Goal: Task Accomplishment & Management: Manage account settings

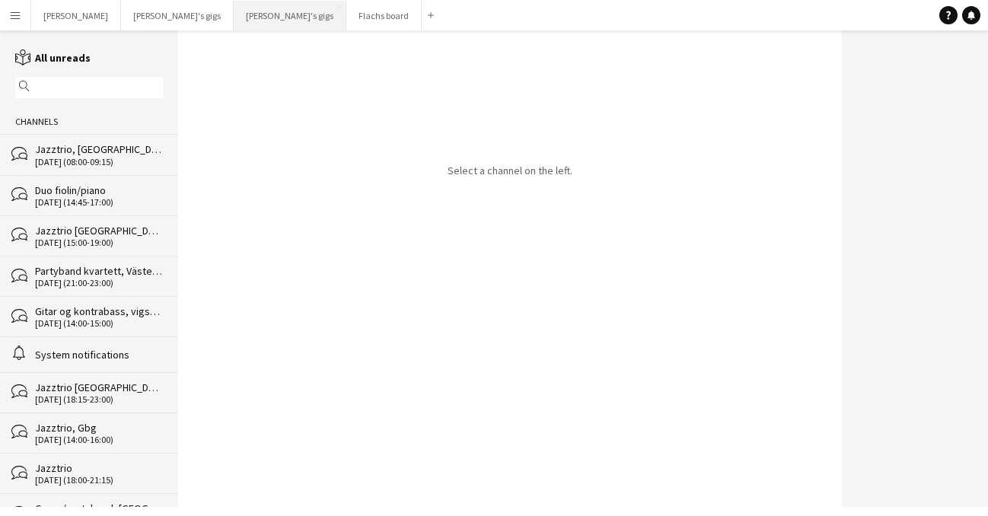
click at [234, 23] on button "[PERSON_NAME]'s gigs Close" at bounding box center [290, 16] width 113 height 30
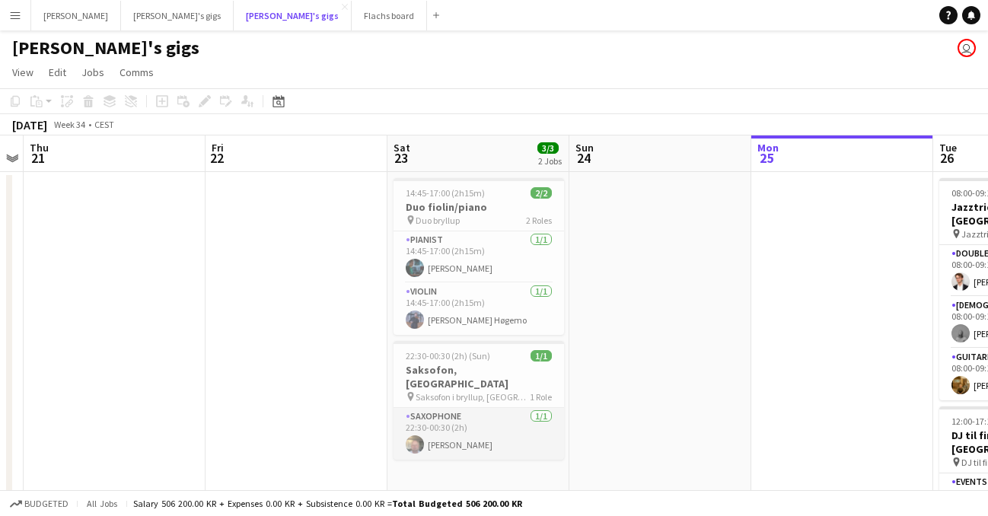
scroll to position [25, 0]
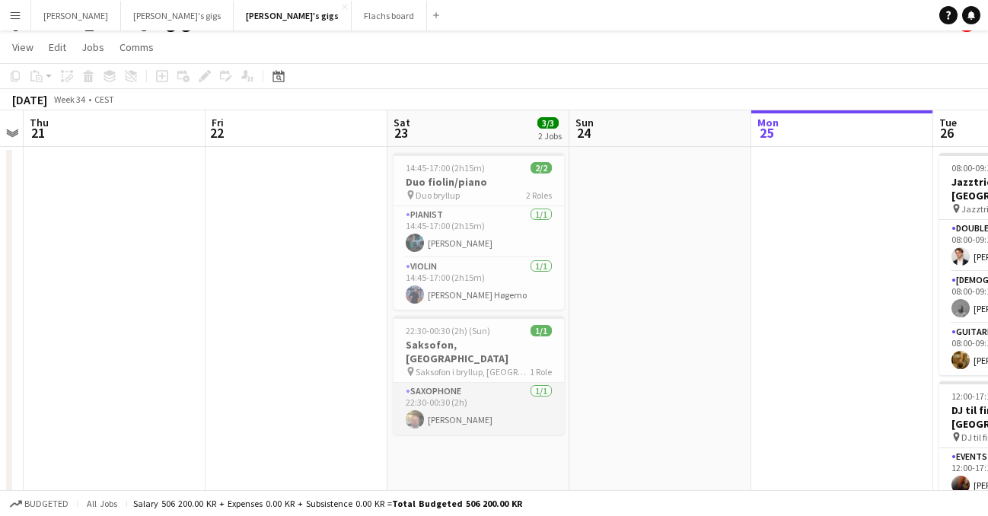
click at [513, 401] on app-card-role "Saxophone [DATE] 22:30-00:30 (2h) [PERSON_NAME]" at bounding box center [478, 409] width 170 height 52
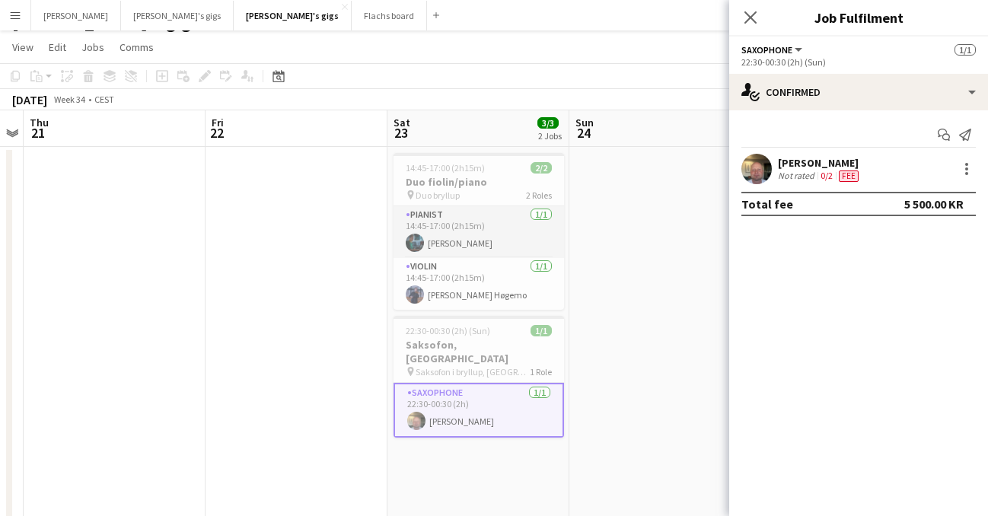
click at [493, 222] on app-card-role "Pianist [DATE] 14:45-17:00 (2h15m) [PERSON_NAME]" at bounding box center [478, 232] width 170 height 52
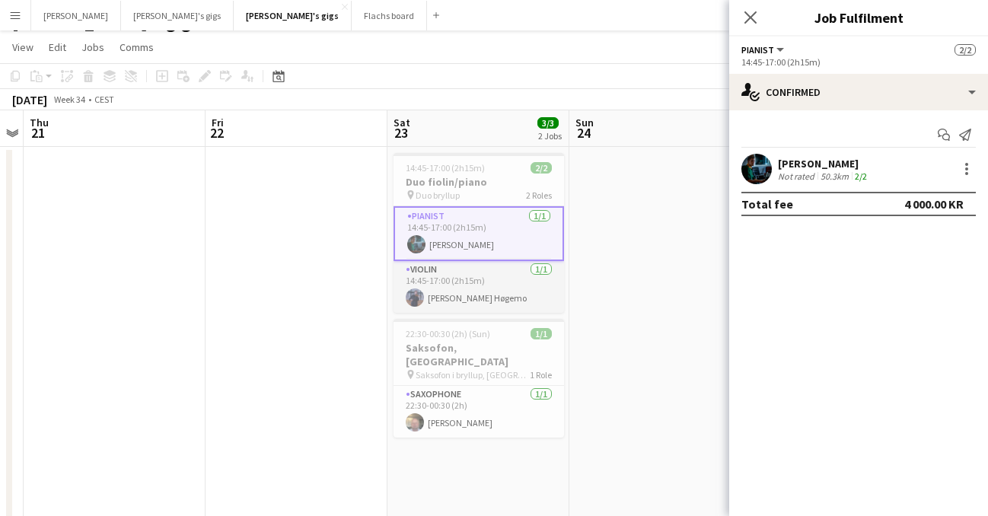
click at [481, 294] on app-card-role "Violin [DATE] 14:45-17:00 (2h15m) [PERSON_NAME] Høgemo" at bounding box center [478, 287] width 170 height 52
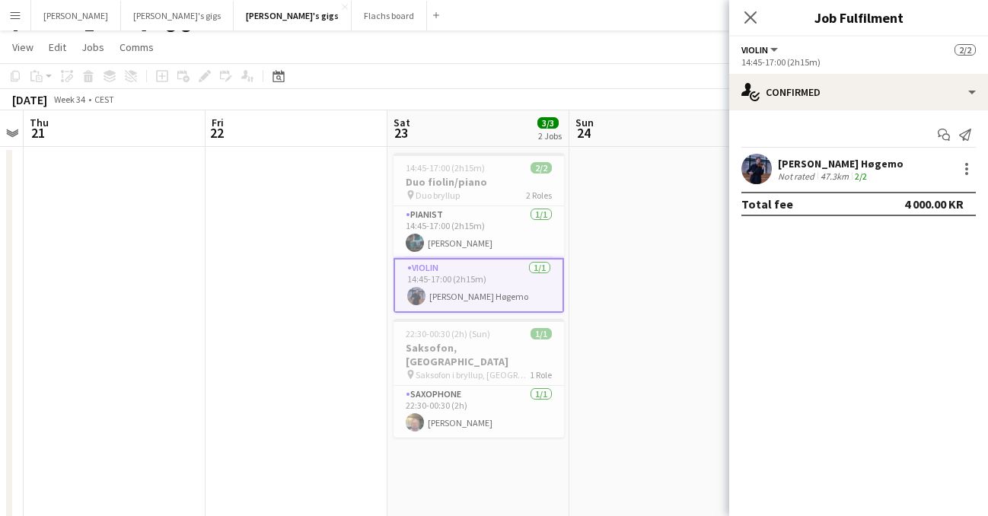
drag, startPoint x: 752, startPoint y: 18, endPoint x: 696, endPoint y: 16, distance: 55.6
click at [751, 18] on icon at bounding box center [750, 17] width 12 height 12
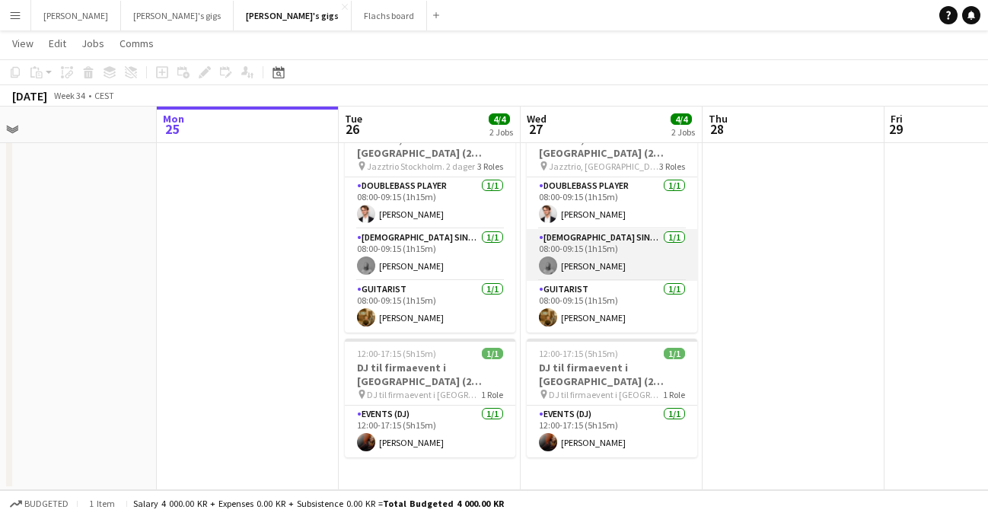
scroll to position [0, 635]
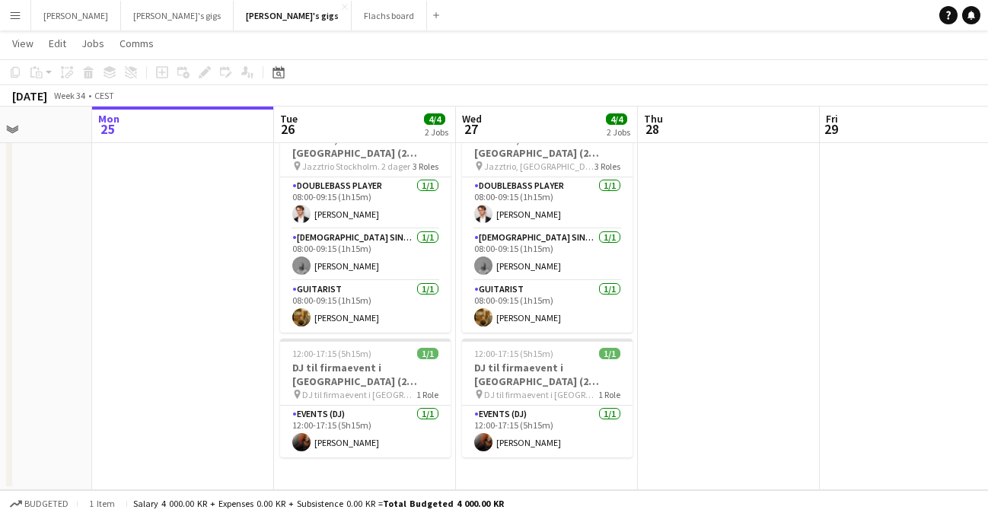
click at [345, 122] on app-board-header-date "Tue 26 4/4 2 Jobs" at bounding box center [365, 125] width 182 height 37
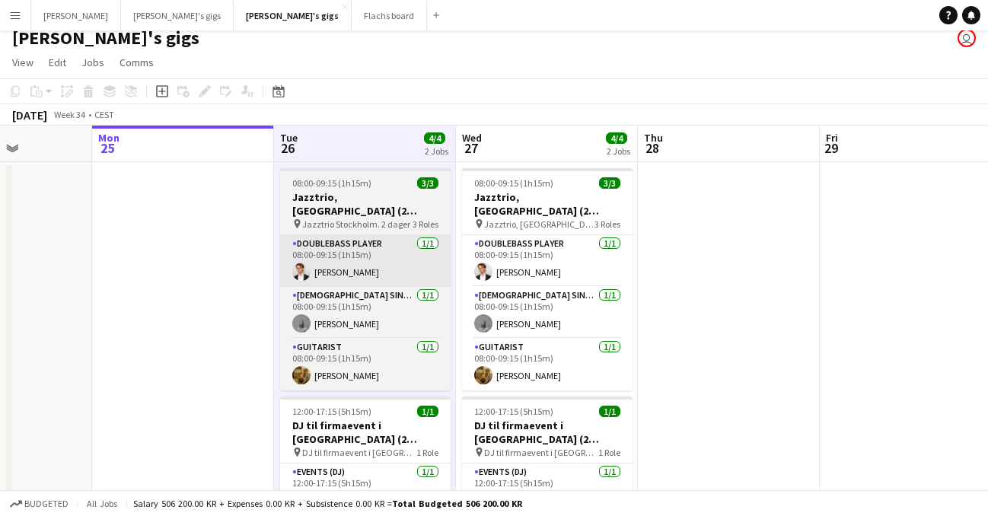
scroll to position [0, 0]
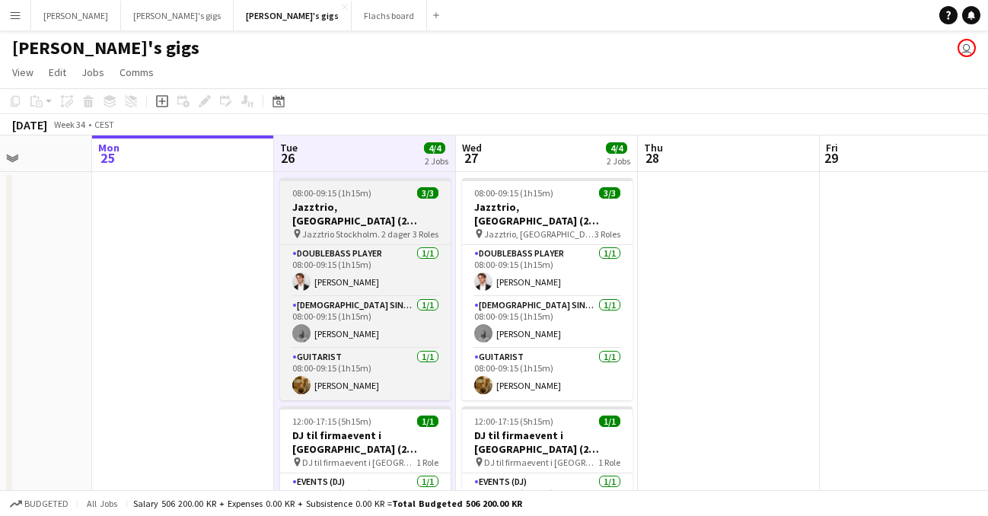
click at [343, 206] on h3 "Jazztrio, [GEOGRAPHIC_DATA] (2 [PERSON_NAME])" at bounding box center [365, 213] width 170 height 27
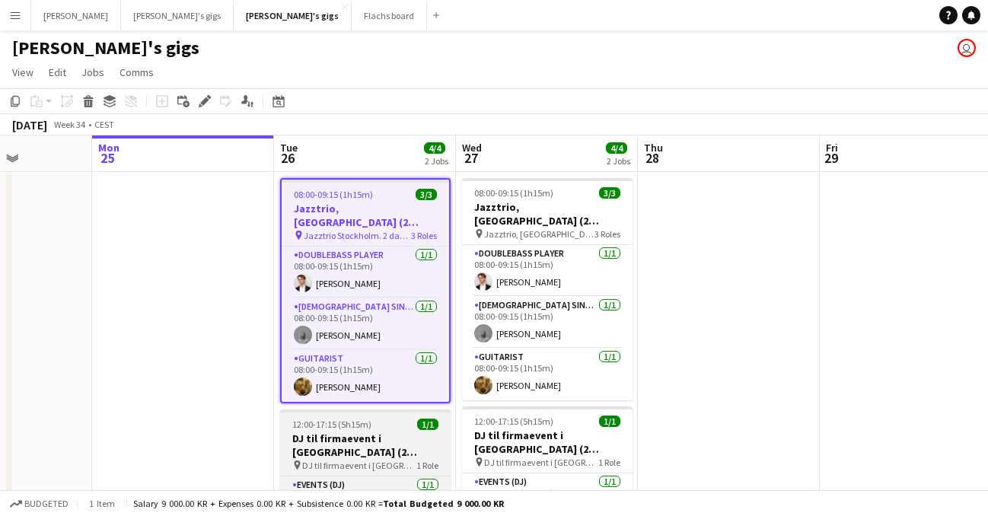
scroll to position [66, 0]
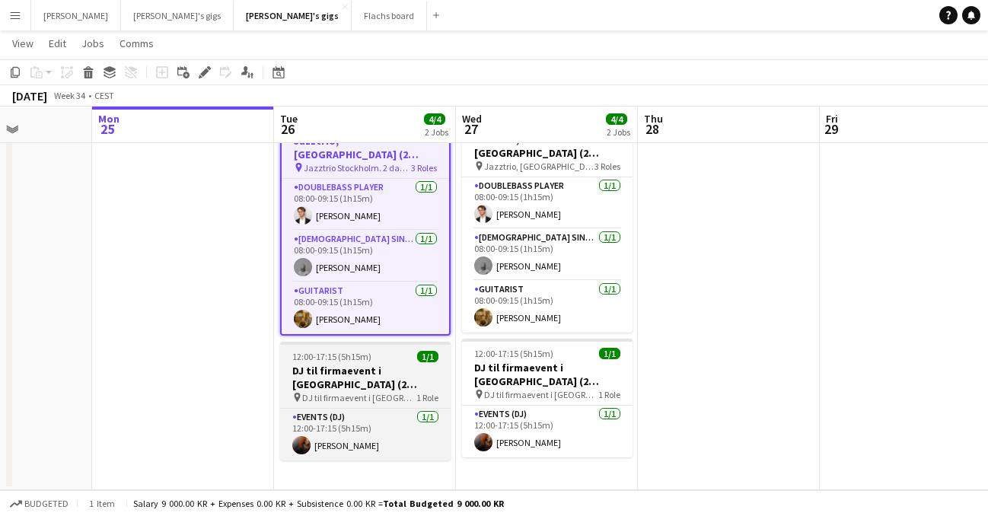
click at [361, 351] on span "12:00-17:15 (5h15m)" at bounding box center [331, 356] width 79 height 11
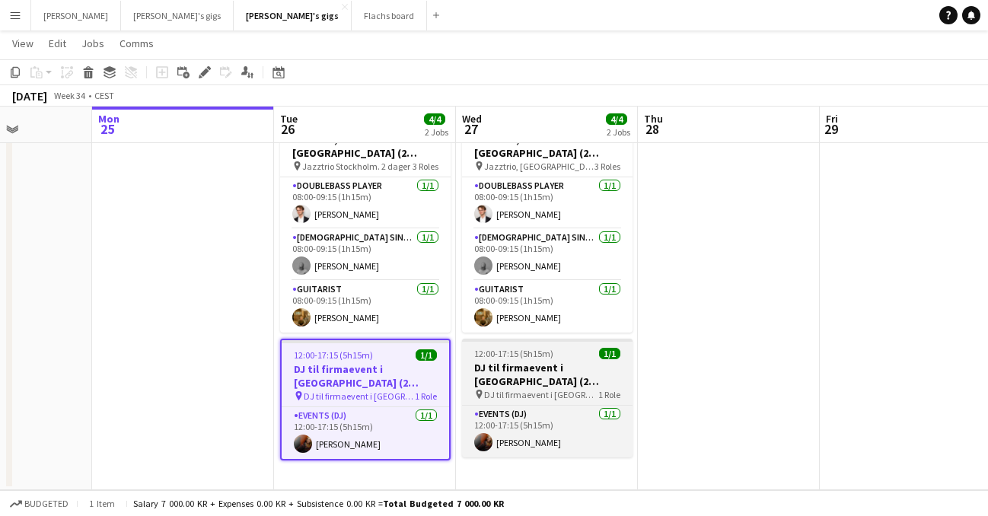
click at [551, 361] on h3 "DJ til firmaevent i [GEOGRAPHIC_DATA] (2 [PERSON_NAME])" at bounding box center [547, 374] width 170 height 27
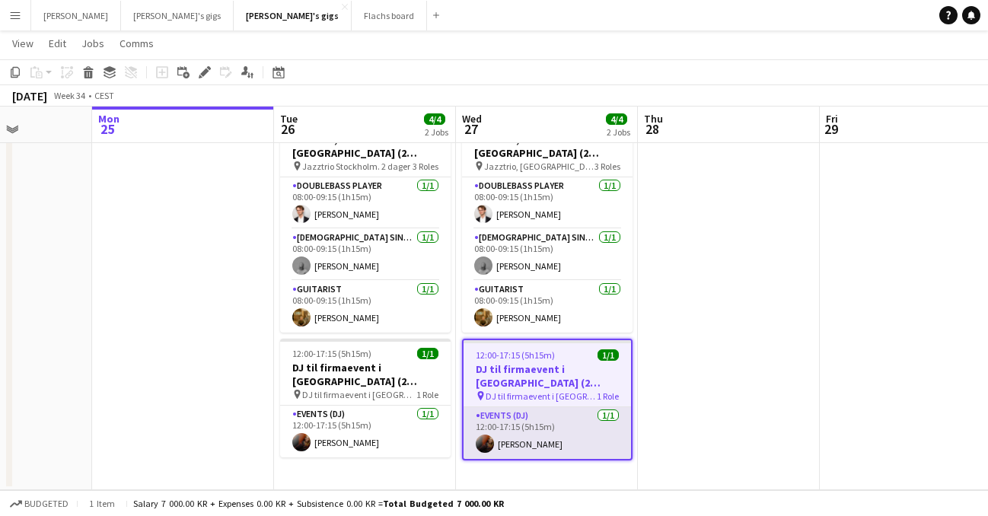
click at [569, 419] on app-card-role "Events (DJ) [DATE] 12:00-17:15 (5h15m) [PERSON_NAME]" at bounding box center [546, 433] width 167 height 52
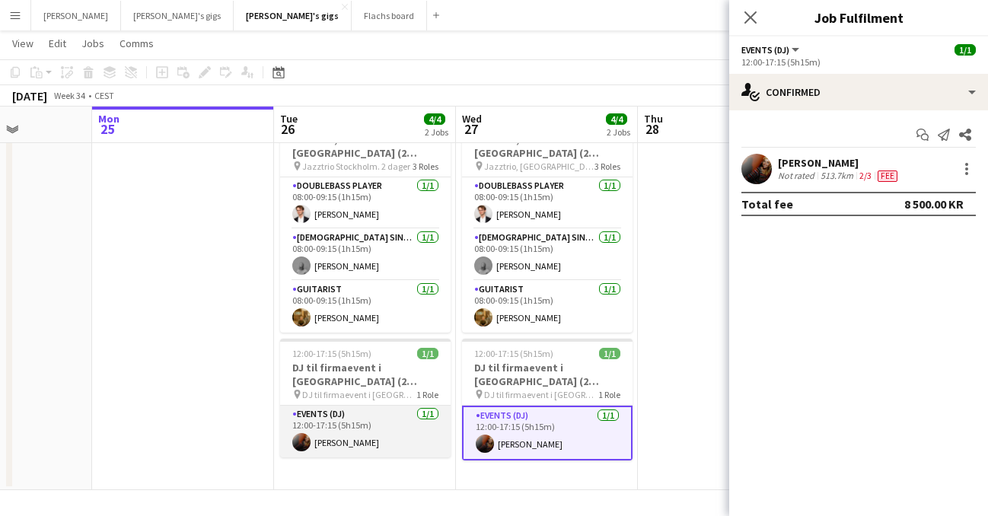
click at [397, 414] on app-card-role "Events (DJ) [DATE] 12:00-17:15 (5h15m) [PERSON_NAME]" at bounding box center [365, 432] width 170 height 52
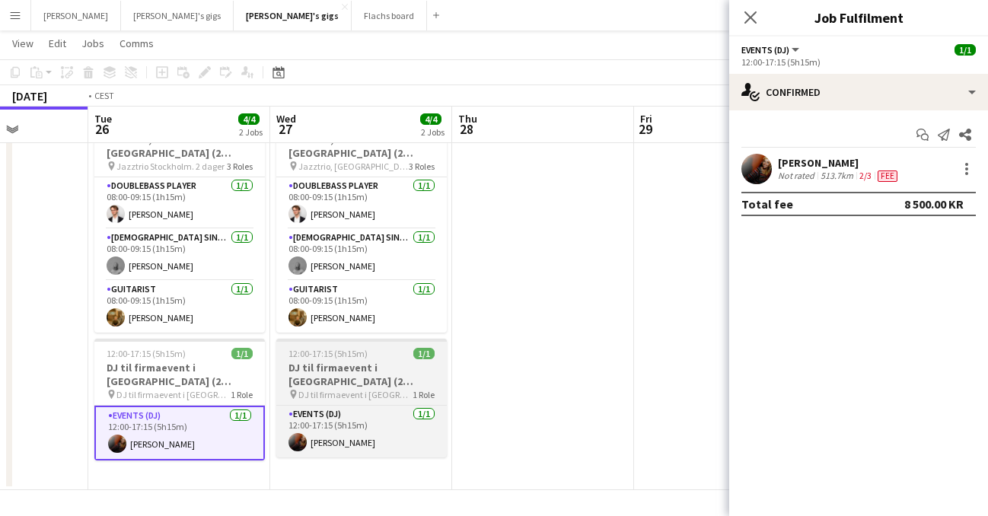
scroll to position [0, 476]
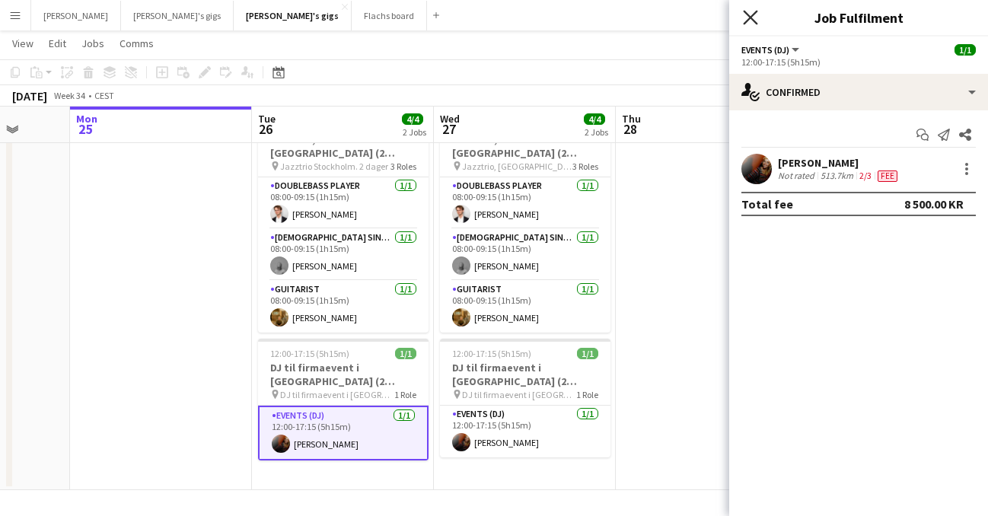
click at [751, 17] on icon at bounding box center [750, 17] width 14 height 14
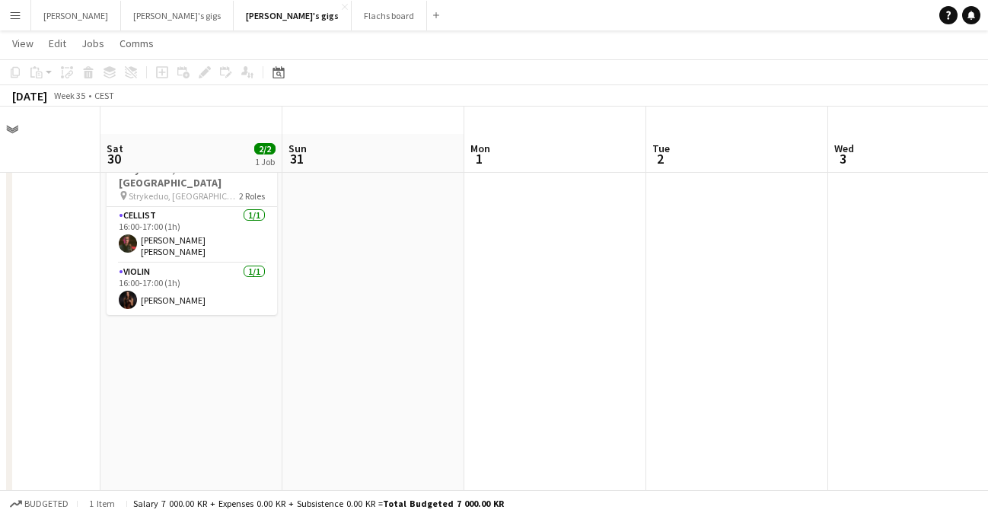
scroll to position [27, 0]
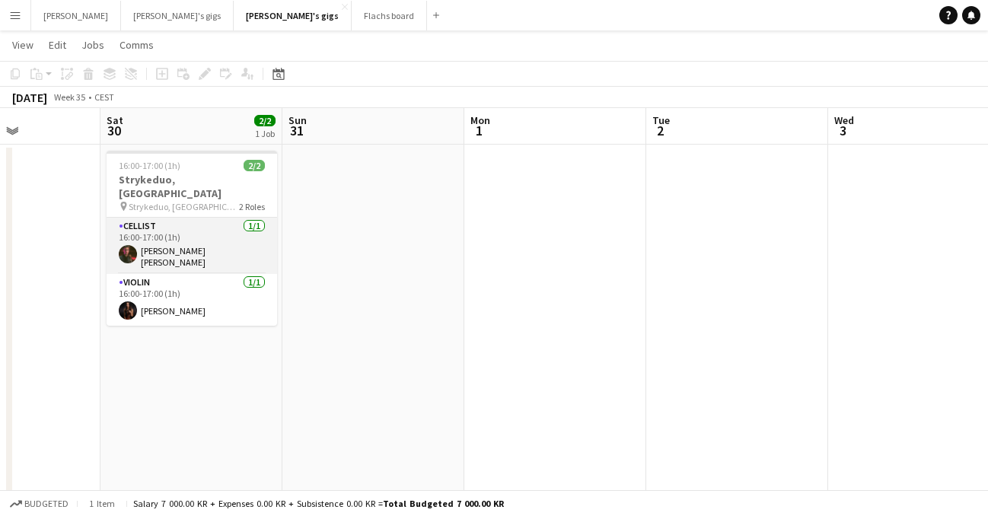
click at [174, 244] on app-card-role "Cellist [DATE] 16:00-17:00 (1h) [PERSON_NAME] [PERSON_NAME]" at bounding box center [192, 246] width 170 height 56
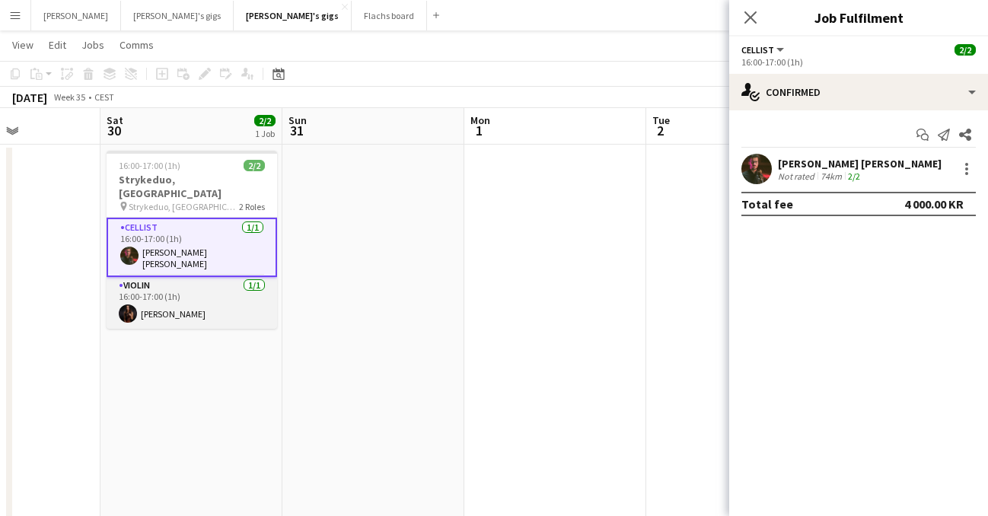
click at [171, 291] on app-card-role "Violin [DATE] 16:00-17:00 (1h) [PERSON_NAME]" at bounding box center [192, 303] width 170 height 52
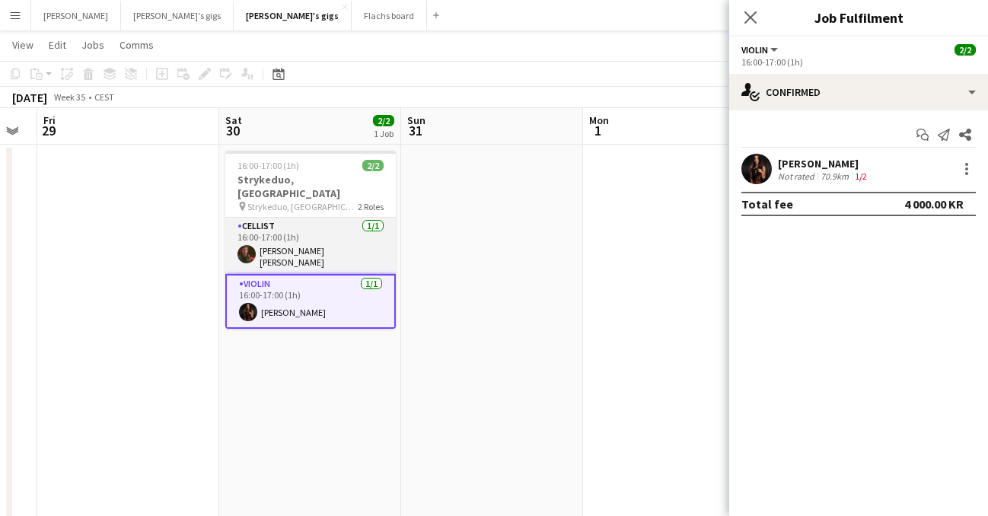
scroll to position [0, 504]
